Goal: Check status: Check status

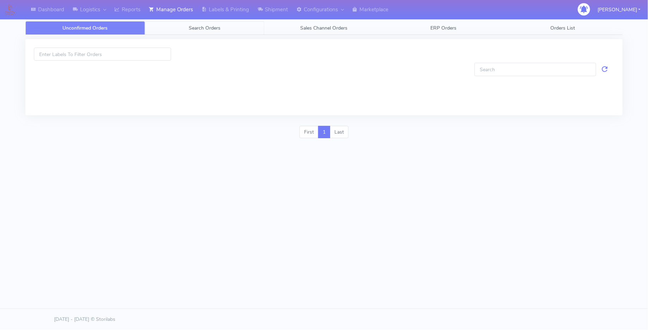
click at [211, 26] on span "Search Orders" at bounding box center [205, 28] width 32 height 7
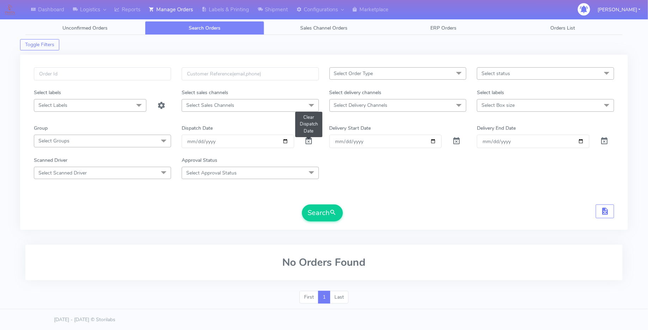
drag, startPoint x: 312, startPoint y: 145, endPoint x: 305, endPoint y: 143, distance: 7.0
click at [312, 145] on span at bounding box center [309, 142] width 8 height 7
drag, startPoint x: 106, startPoint y: 73, endPoint x: 111, endPoint y: 76, distance: 6.3
click at [106, 73] on input "text" at bounding box center [102, 73] width 137 height 13
paste input "1626686"
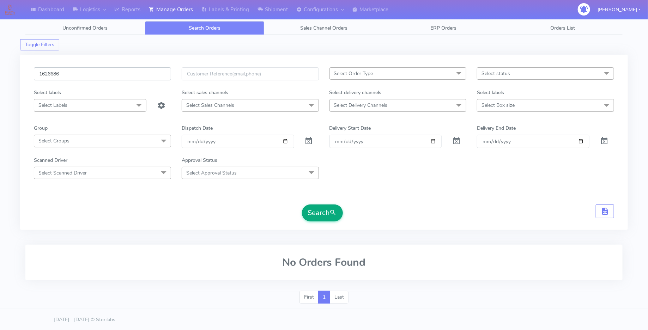
type input "1626686"
drag, startPoint x: 324, startPoint y: 207, endPoint x: 314, endPoint y: 204, distance: 10.4
click at [322, 206] on button "Search" at bounding box center [322, 213] width 41 height 17
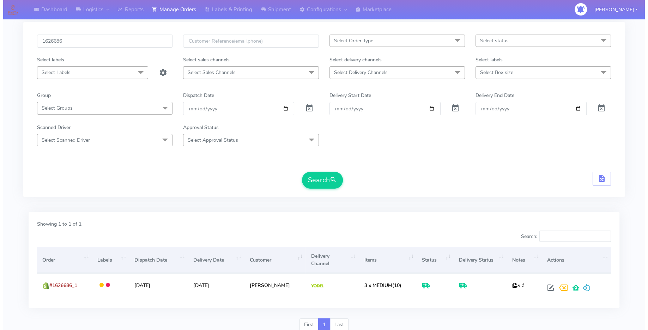
scroll to position [59, 0]
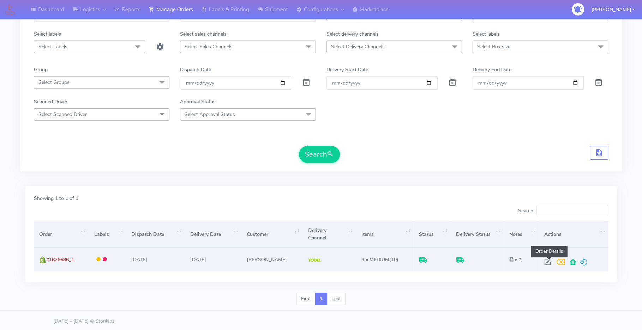
click at [549, 260] on span at bounding box center [547, 263] width 13 height 7
select select "5"
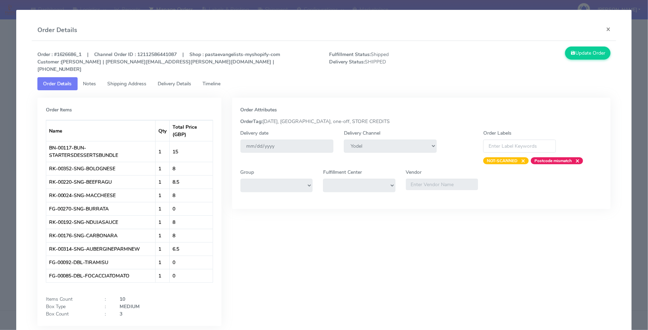
click at [168, 80] on span "Delivery Details" at bounding box center [175, 83] width 34 height 7
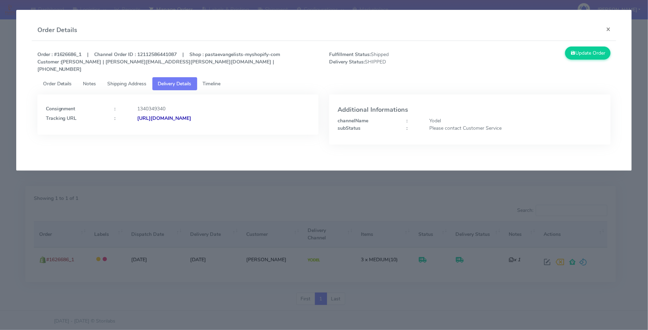
copy strong "JJD0002249960902494"
drag, startPoint x: 274, startPoint y: 114, endPoint x: 211, endPoint y: 112, distance: 62.1
click at [214, 115] on div "[URL][DOMAIN_NAME]" at bounding box center [224, 118] width 184 height 7
